Goal: Find specific page/section: Find specific page/section

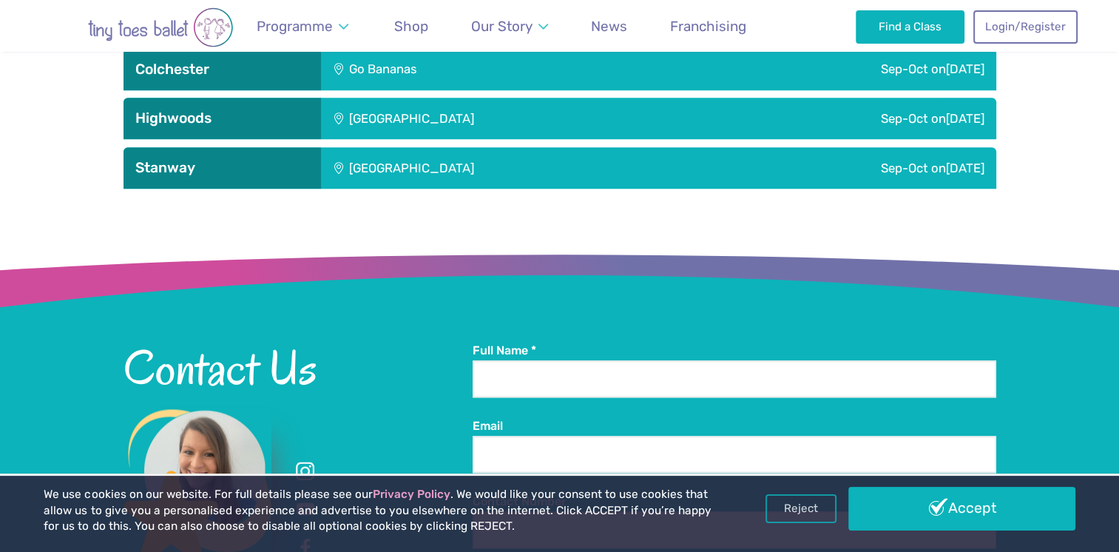
scroll to position [1849, 0]
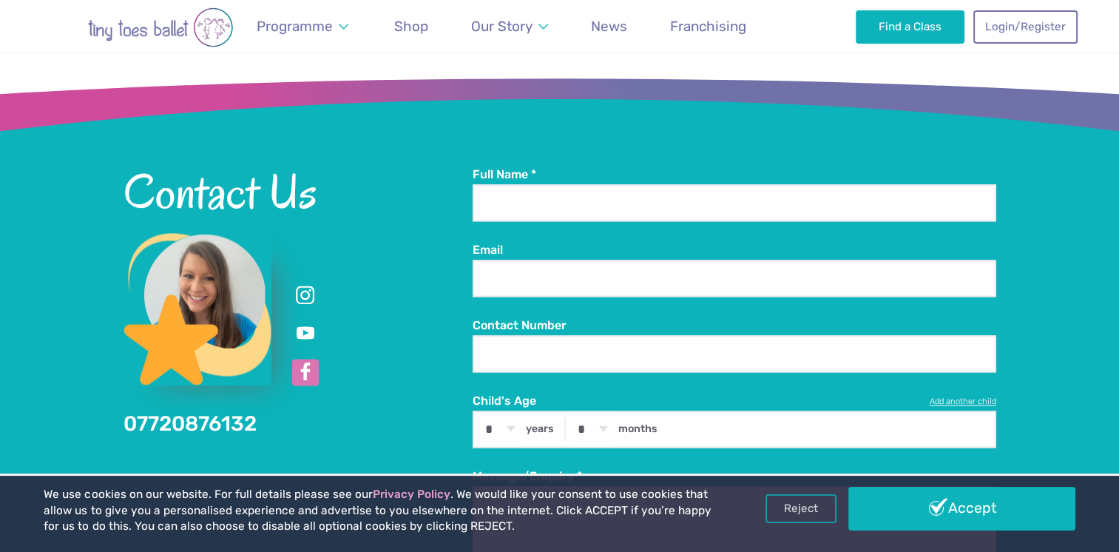
click at [303, 377] on link at bounding box center [305, 372] width 27 height 27
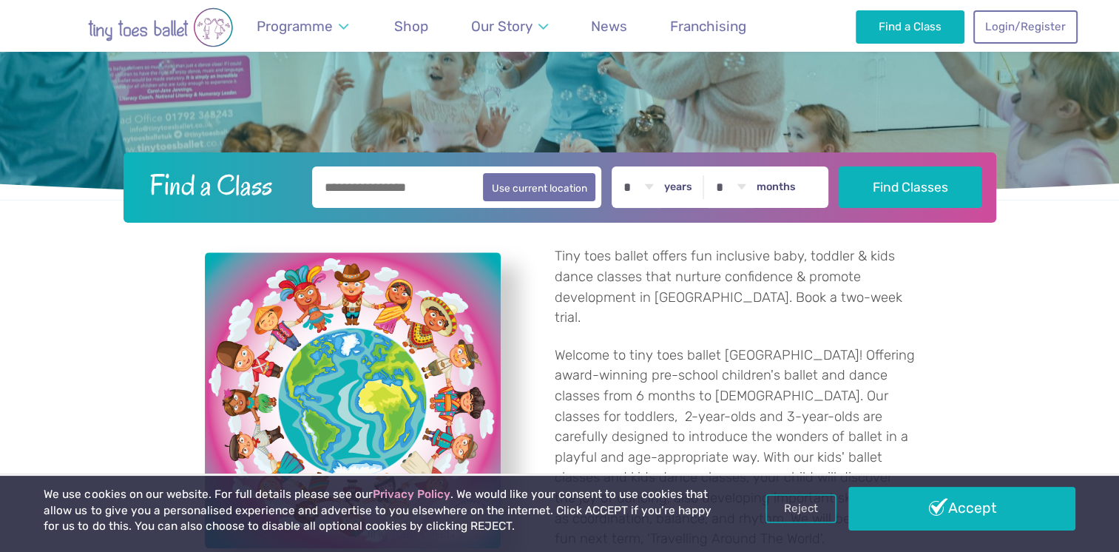
scroll to position [370, 0]
